Goal: Register for event/course

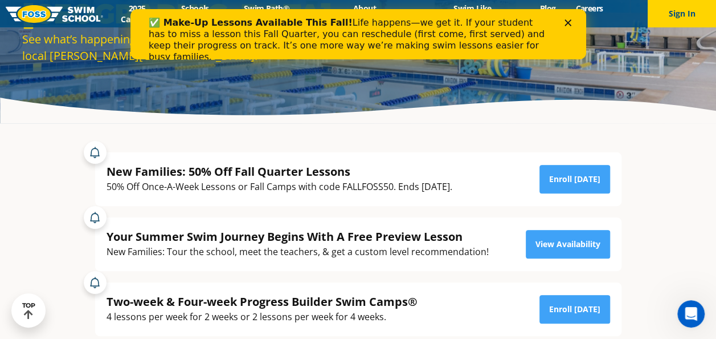
scroll to position [171, 0]
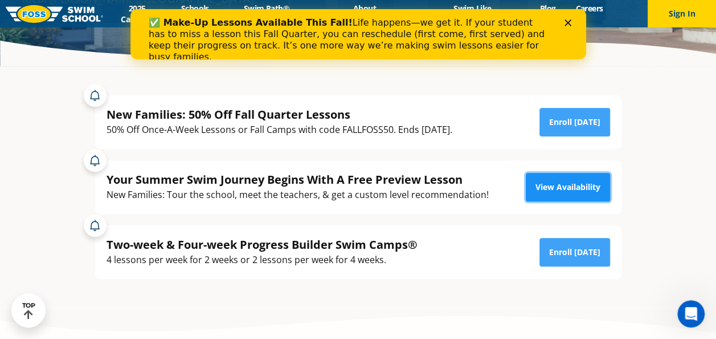
click at [569, 193] on link "View Availability" at bounding box center [568, 187] width 84 height 28
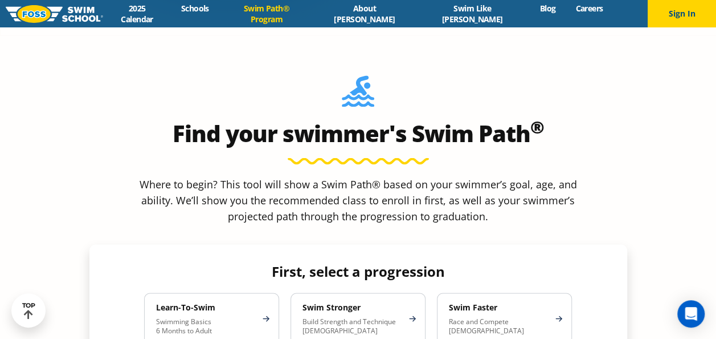
scroll to position [912, 0]
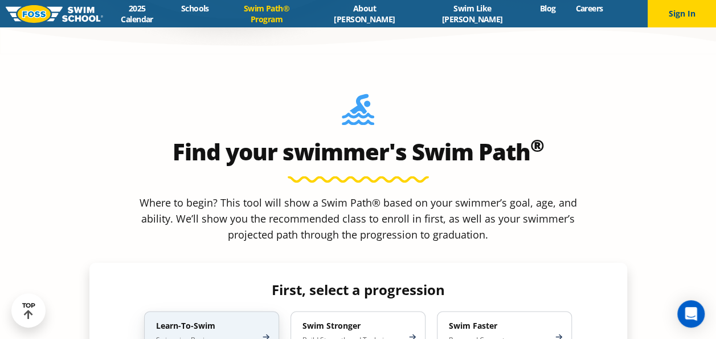
click at [173, 311] on div "Learn-To-Swim Swimming Basics 6 Months to Adult" at bounding box center [211, 336] width 135 height 51
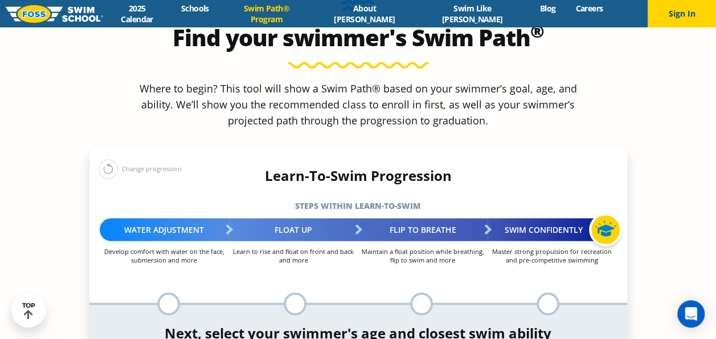
scroll to position [1083, 0]
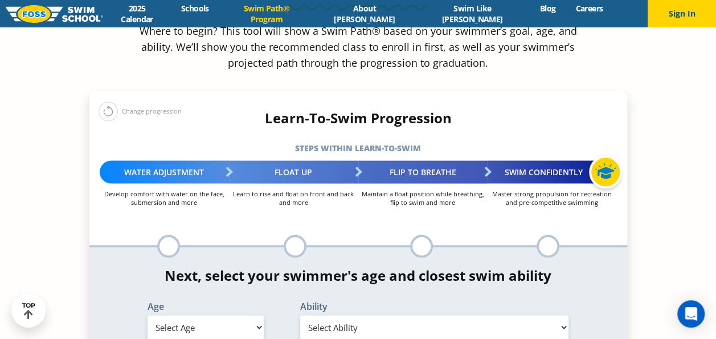
click at [204, 315] on select "Select Age [DEMOGRAPHIC_DATA] months - 1 year 1 year 2 years 3 years 4 years 5 …" at bounding box center [206, 327] width 116 height 24
select select "2-years"
click at [148, 315] on select "Select Age [DEMOGRAPHIC_DATA] months - 1 year 1 year 2 years 3 years 4 years 5 …" at bounding box center [206, 327] width 116 height 24
click at [391, 315] on select "Select Ability First in-water experience Comfortable with water poured over the…" at bounding box center [434, 327] width 269 height 24
click at [300, 315] on select "Select Ability First in-water experience Comfortable with water poured over the…" at bounding box center [434, 327] width 269 height 24
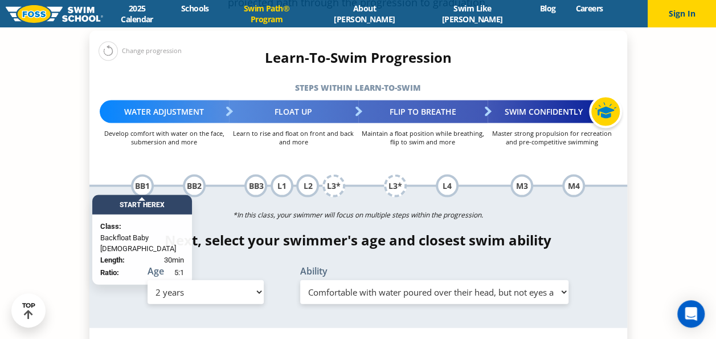
scroll to position [1197, 0]
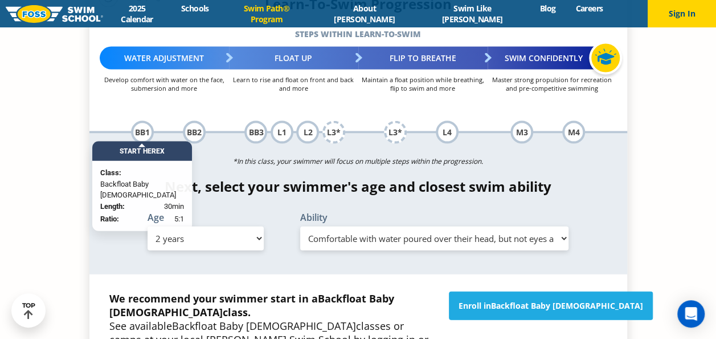
click at [399, 226] on select "Select Ability First in-water experience Comfortable with water poured over the…" at bounding box center [434, 238] width 269 height 24
select select "2-years-comfortable-with-water-poured-over-face-eyes-and-ears-and-with-ears-in-…"
click at [300, 226] on select "Select Ability First in-water experience Comfortable with water poured over the…" at bounding box center [434, 238] width 269 height 24
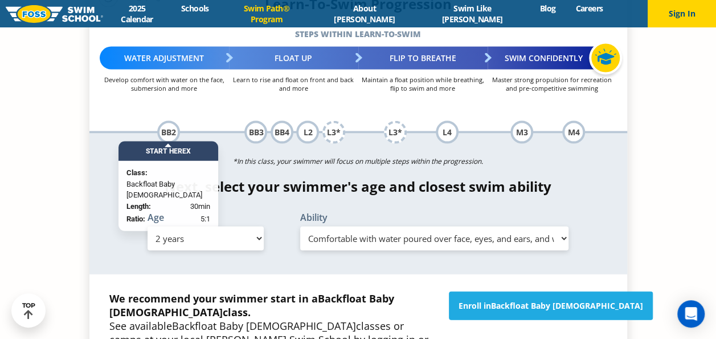
click at [375, 226] on select "Select Ability First in-water experience Comfortable with water poured over the…" at bounding box center [434, 238] width 269 height 24
click at [235, 226] on select "Select Age [DEMOGRAPHIC_DATA] months - 1 year 1 year 2 years 3 years 4 years 5 …" at bounding box center [206, 238] width 116 height 24
select select "3-years"
click at [148, 226] on select "Select Age [DEMOGRAPHIC_DATA] months - 1 year 1 year 2 years 3 years 4 years 5 …" at bounding box center [206, 238] width 116 height 24
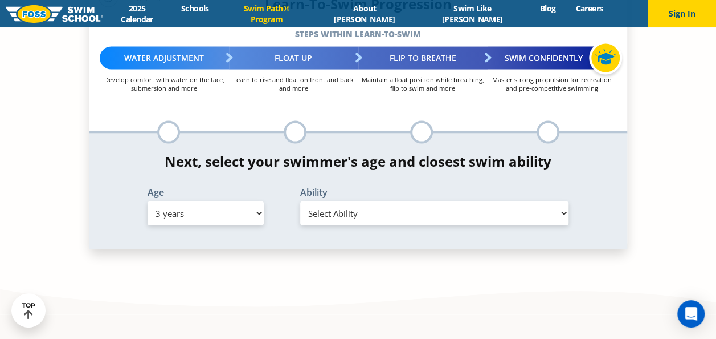
click at [327, 201] on select "Select Ability First in-water experience When in the water, reliant on a life j…" at bounding box center [434, 213] width 269 height 24
select select "3-years-when-in-the-water-reliant-on-a-life-jacket-or-floatation-device"
click at [300, 201] on select "Select Ability First in-water experience When in the water, reliant on a life j…" at bounding box center [434, 213] width 269 height 24
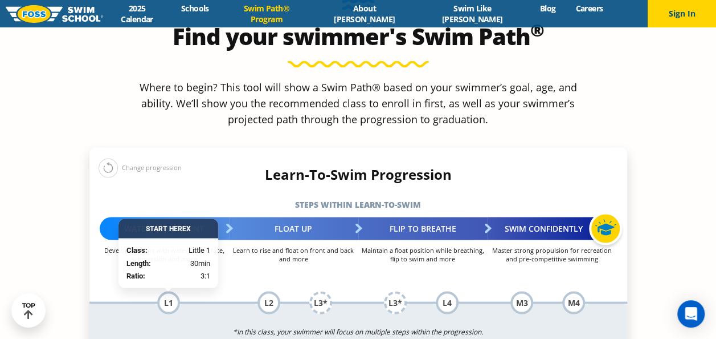
scroll to position [1026, 0]
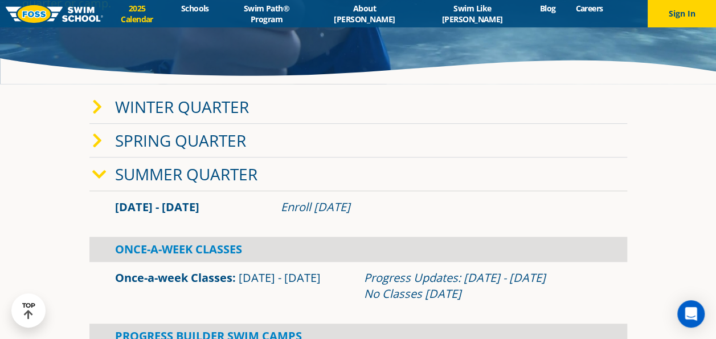
scroll to position [171, 0]
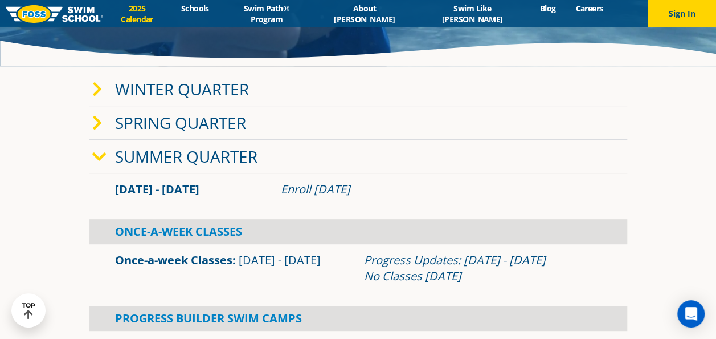
click at [137, 83] on link "Winter Quarter" at bounding box center [182, 89] width 134 height 22
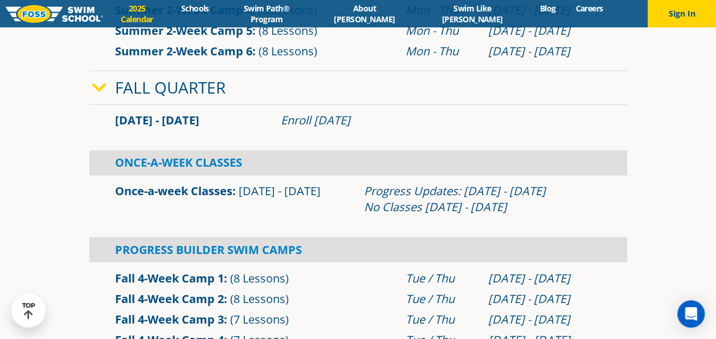
scroll to position [912, 0]
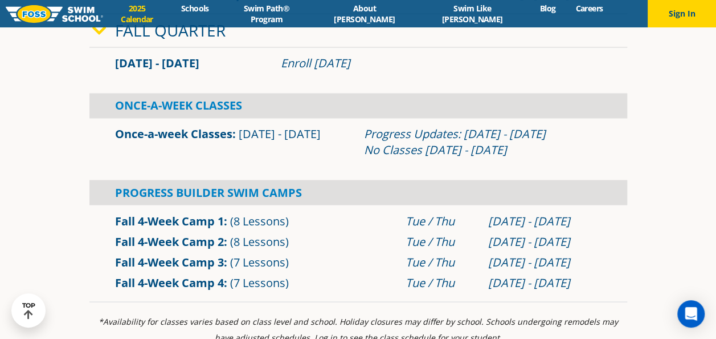
click at [136, 106] on div "Once-A-Week Classes" at bounding box center [358, 105] width 538 height 25
click at [246, 128] on span "Sep 2 - Dec 22" at bounding box center [280, 133] width 82 height 15
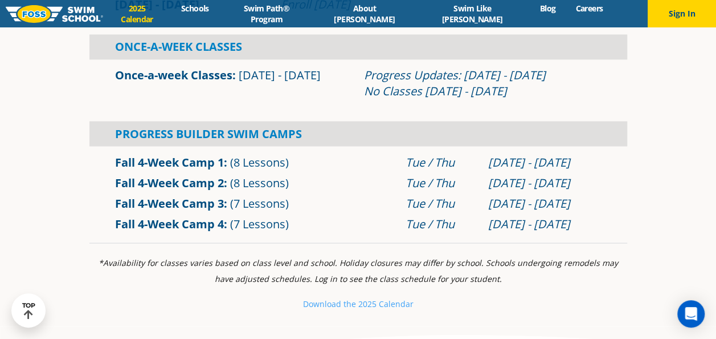
scroll to position [1026, 0]
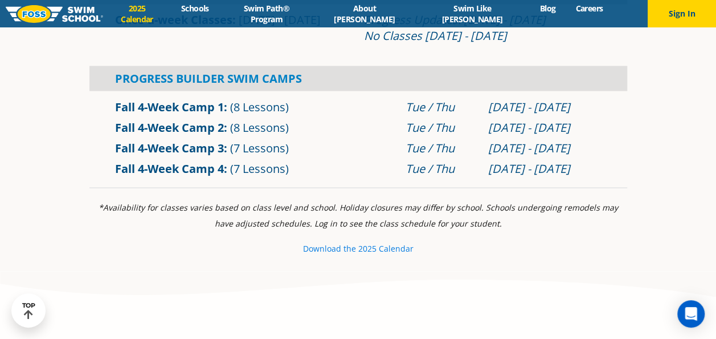
click at [339, 248] on small "Download th" at bounding box center [327, 247] width 48 height 11
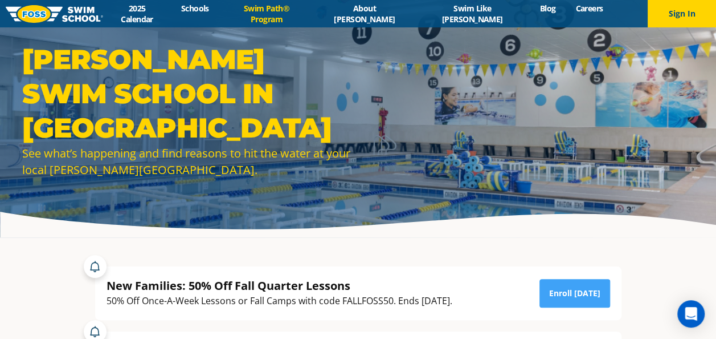
click at [314, 11] on link "Swim Path® Program" at bounding box center [266, 14] width 95 height 22
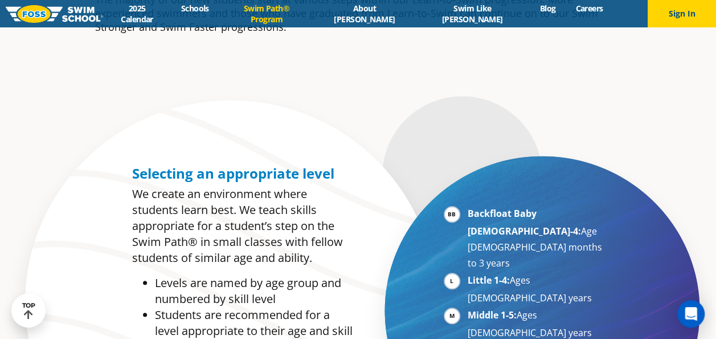
scroll to position [513, 0]
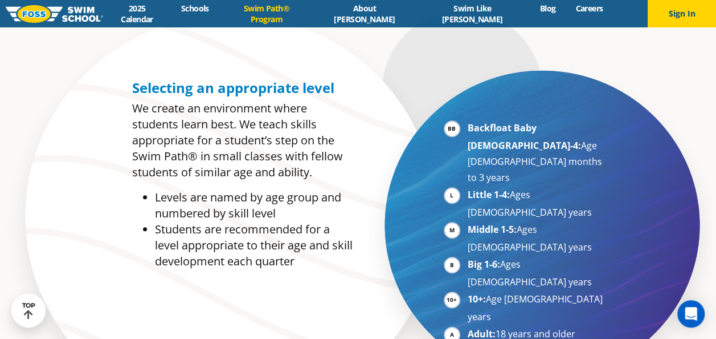
click at [468, 186] on li "Little 1-4: Ages [DEMOGRAPHIC_DATA] years" at bounding box center [538, 203] width 140 height 34
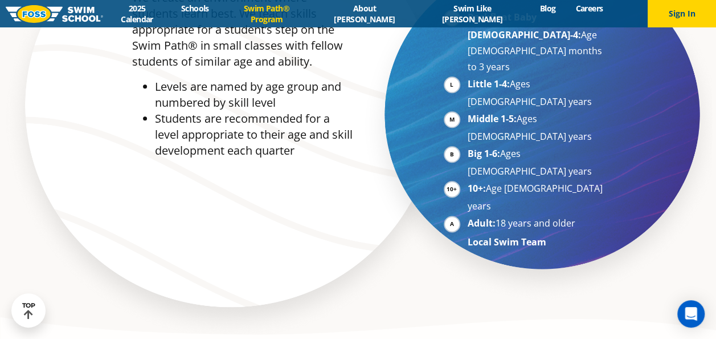
scroll to position [627, 0]
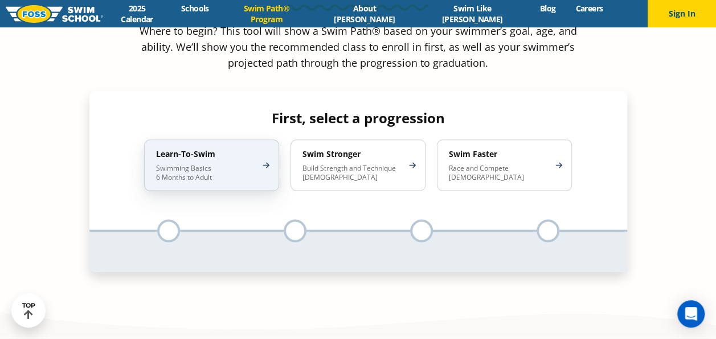
click at [207, 164] on p "Swimming Basics 6 Months to Adult" at bounding box center [206, 173] width 100 height 18
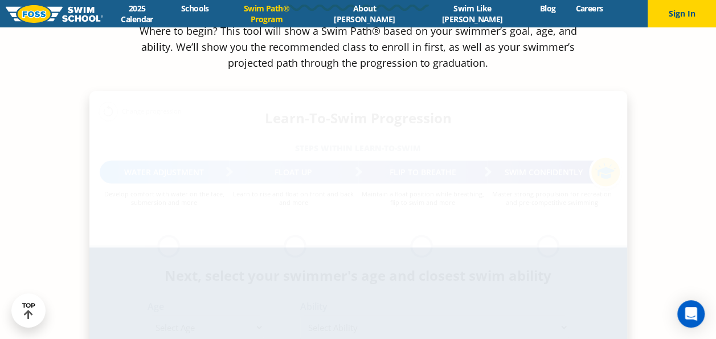
scroll to position [1099, 0]
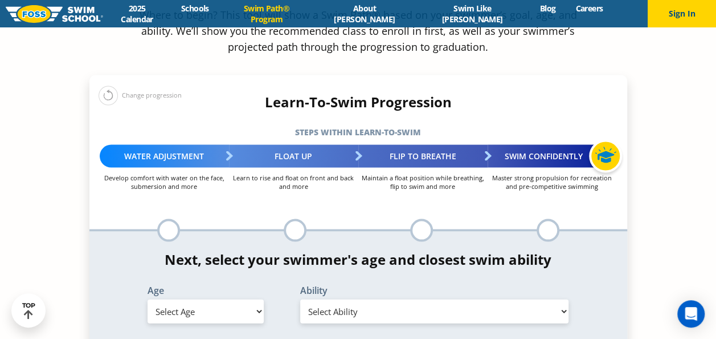
click at [200, 299] on select "Select Age [DEMOGRAPHIC_DATA] months - 1 year 1 year 2 years 3 years 4 years 5 …" at bounding box center [206, 311] width 116 height 24
select select "2-years"
click at [148, 299] on select "Select Age [DEMOGRAPHIC_DATA] months - 1 year 1 year 2 years 3 years 4 years 5 …" at bounding box center [206, 311] width 116 height 24
click at [370, 299] on select "Select Ability First in-water experience Comfortable with water poured over the…" at bounding box center [434, 311] width 269 height 24
click at [300, 299] on select "Select Ability First in-water experience Comfortable with water poured over the…" at bounding box center [434, 311] width 269 height 24
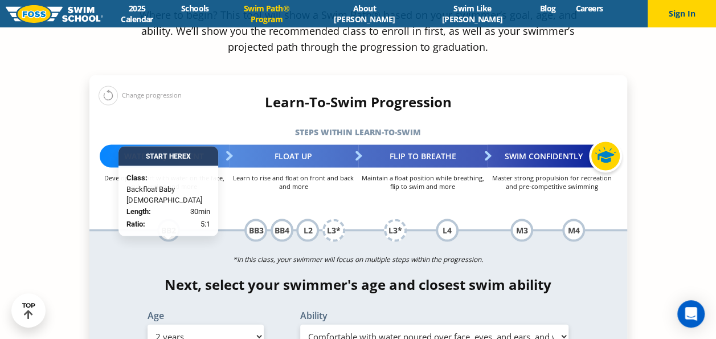
click at [325, 324] on select "Select Ability First in-water experience Comfortable with water poured over the…" at bounding box center [434, 336] width 269 height 24
click at [300, 324] on select "Select Ability First in-water experience Comfortable with water poured over the…" at bounding box center [434, 336] width 269 height 24
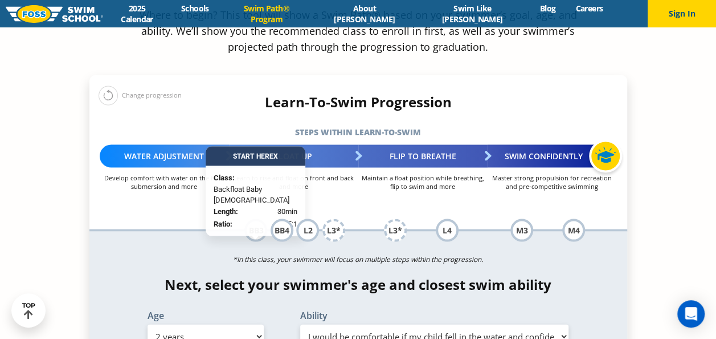
click at [351, 324] on select "Select Ability First in-water experience Comfortable with water poured over the…" at bounding box center [434, 336] width 269 height 24
select select "2-years-comfortable-with-water-poured-over-face-eyes-and-ears-and-with-ears-in-…"
click at [300, 324] on select "Select Ability First in-water experience Comfortable with water poured over the…" at bounding box center [434, 336] width 269 height 24
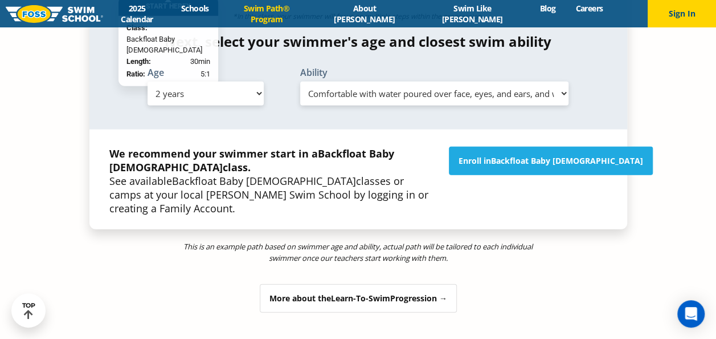
scroll to position [1327, 0]
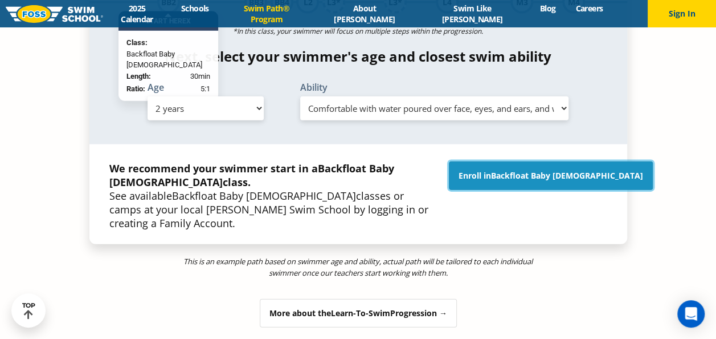
click at [515, 161] on link "Enroll in Backfloat Baby [DEMOGRAPHIC_DATA]" at bounding box center [551, 175] width 204 height 28
